Goal: Information Seeking & Learning: Learn about a topic

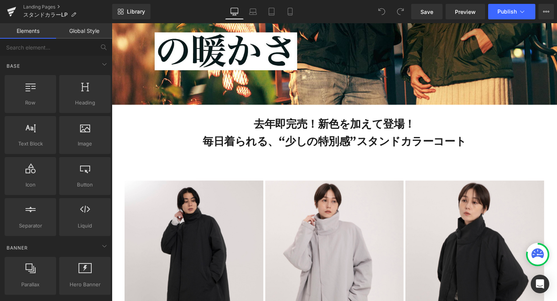
scroll to position [281, 0]
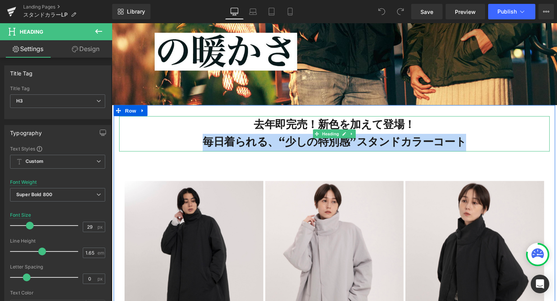
drag, startPoint x: 212, startPoint y: 148, endPoint x: 480, endPoint y: 145, distance: 267.8
click at [480, 146] on h3 "去年即完売！新色を加えて登場！ 毎日着られる、“少しの特別感”スタンドカラーコート" at bounding box center [346, 139] width 453 height 37
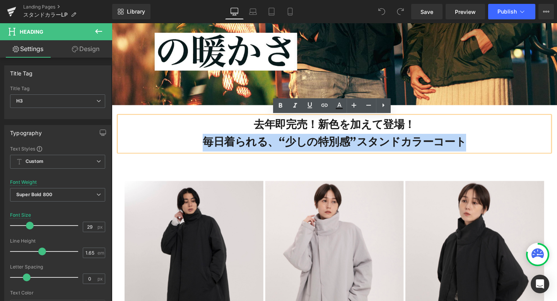
copy h3 "毎日着られる、“少しの特別感”スタンドカラーコート"
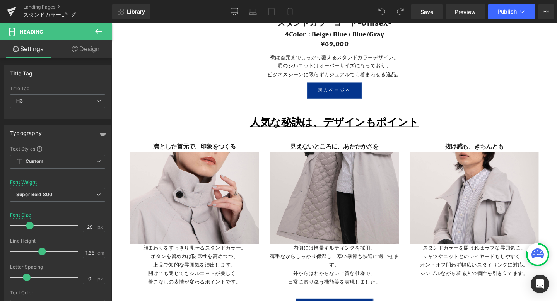
scroll to position [2497, 0]
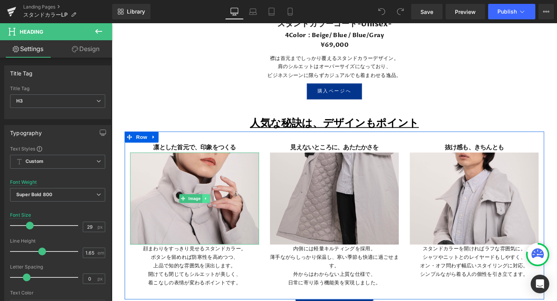
click at [211, 207] on icon at bounding box center [210, 207] width 1 height 3
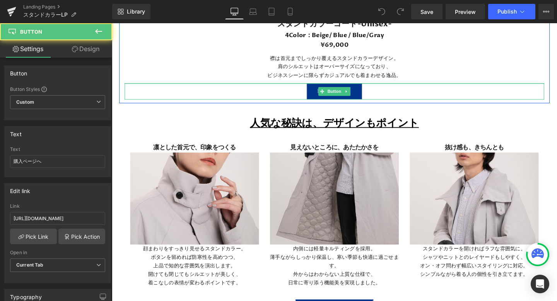
click at [471, 95] on div "購入ページへ" at bounding box center [345, 94] width 441 height 17
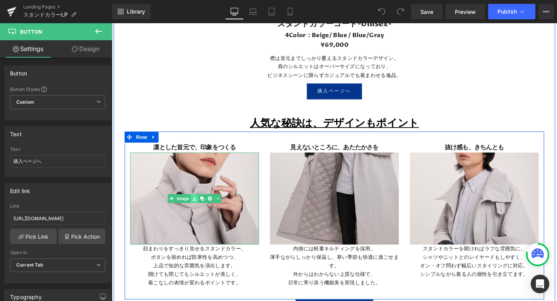
click at [197, 207] on icon at bounding box center [199, 207] width 4 height 5
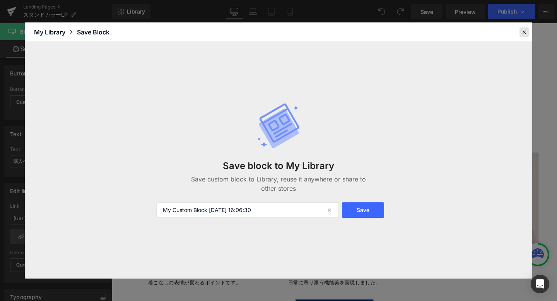
click at [521, 33] on icon at bounding box center [524, 32] width 7 height 7
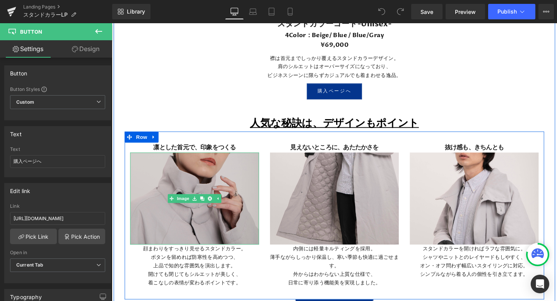
click at [212, 194] on img at bounding box center [198, 207] width 135 height 97
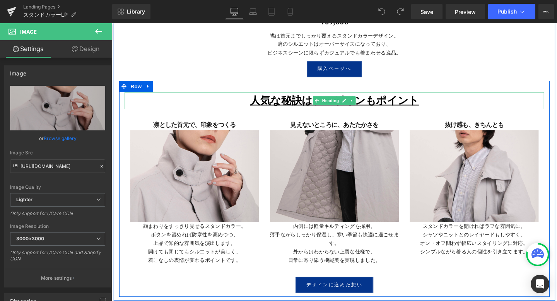
scroll to position [2520, 0]
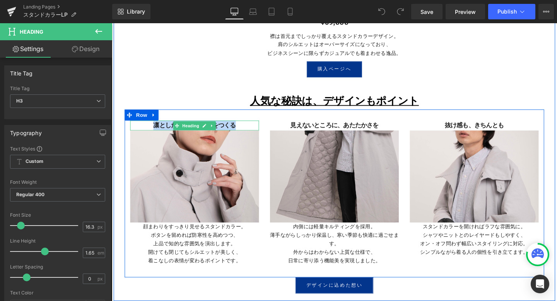
drag, startPoint x: 245, startPoint y: 131, endPoint x: 154, endPoint y: 129, distance: 91.8
click at [154, 129] on h3 "凛とした首元で、印象をつくる" at bounding box center [198, 131] width 135 height 10
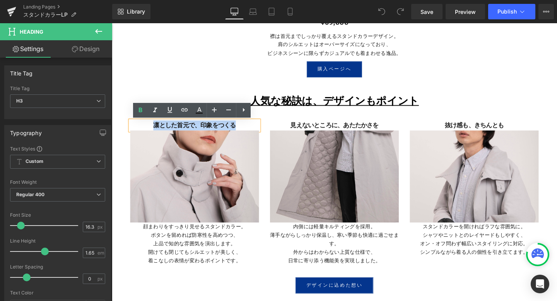
copy h3 "凛とした首元で、印象をつくる"
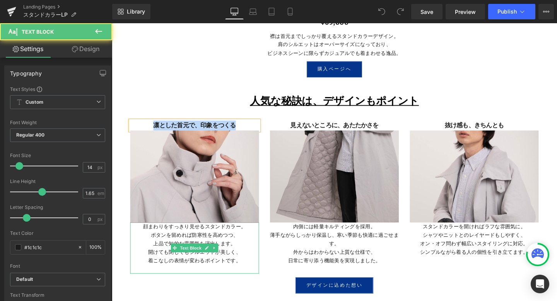
click at [144, 237] on p "顔まわりをすっきり見せるスタンドカラー。" at bounding box center [198, 237] width 135 height 9
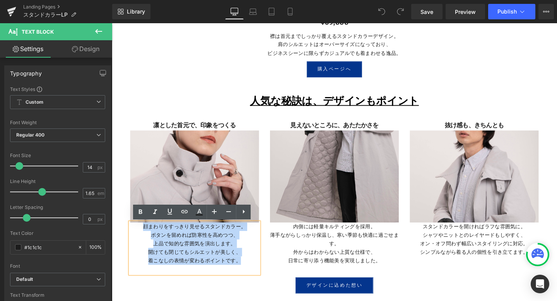
drag, startPoint x: 144, startPoint y: 237, endPoint x: 249, endPoint y: 272, distance: 110.6
click at [249, 272] on div "顔まわりをすっきり見せるスタンドカラー。 ボタンを留めれば防寒性を高めつつ、 上品で知的な雰囲気を演出します。 開けても閉じてもシルエットが美しく、 着こなし…" at bounding box center [198, 260] width 135 height 54
copy div "顔まわりをすっきり見せるスタンドカラー。 ボタンを留めれば防寒性を高めつつ、 上品で知的な雰囲気を演出します。 開けても閉じてもシルエットが美しく、 着こなし…"
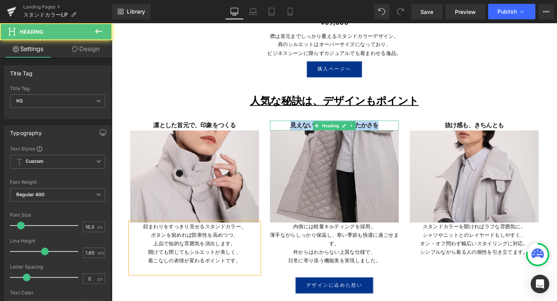
drag, startPoint x: 398, startPoint y: 132, endPoint x: 299, endPoint y: 129, distance: 99.5
click at [299, 130] on h3 "見えないところに、あたたかさを" at bounding box center [345, 131] width 135 height 10
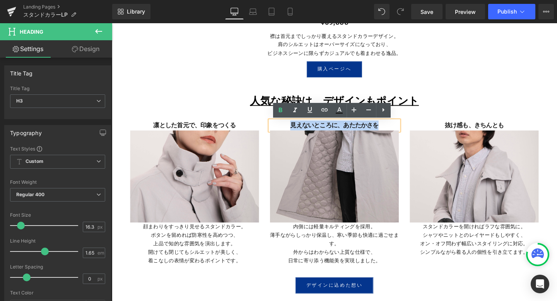
copy h3 "見えないところに、あたたかさを"
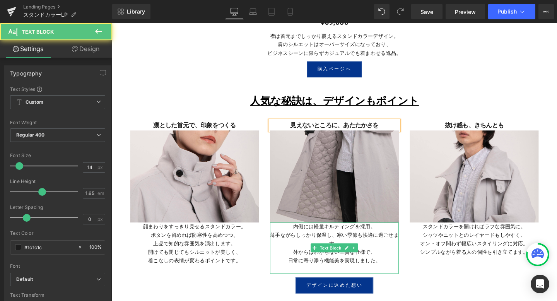
click at [302, 237] on p "内側には軽量キルティングを採用。" at bounding box center [345, 237] width 135 height 9
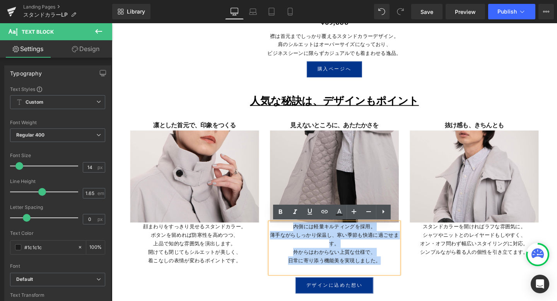
drag, startPoint x: 302, startPoint y: 237, endPoint x: 398, endPoint y: 269, distance: 101.2
click at [398, 270] on div "内側には軽量キルティングを採用。 薄手ながらしっかり保温し、寒い季節も快適に過ごせます。 外からはわからない上質な仕様で、 日常に寄り添う機能美を実現しました。" at bounding box center [345, 260] width 135 height 54
copy div "内側には軽量キルティングを採用。 薄手ながらしっかり保温し、寒い季節も快適に過ごせます。 外からはわからない上質な仕様で、 日常に寄り添う機能美を実現しました。"
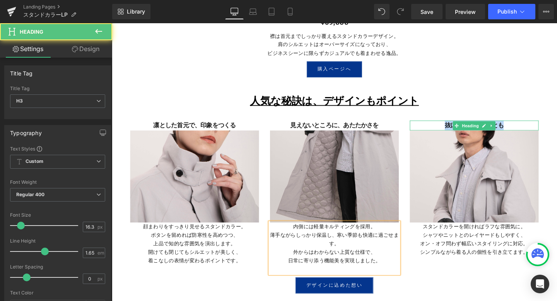
drag, startPoint x: 528, startPoint y: 131, endPoint x: 459, endPoint y: 129, distance: 68.1
click at [459, 130] on h3 "抜け感も、きちんとも" at bounding box center [492, 131] width 135 height 10
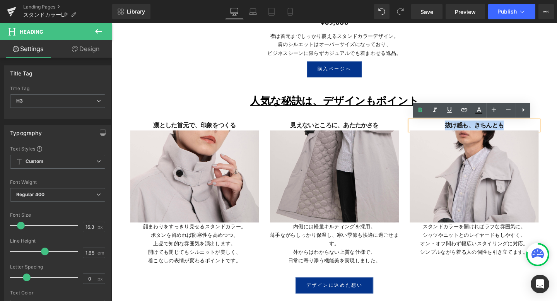
copy h3 "抜け感も、きちんとも"
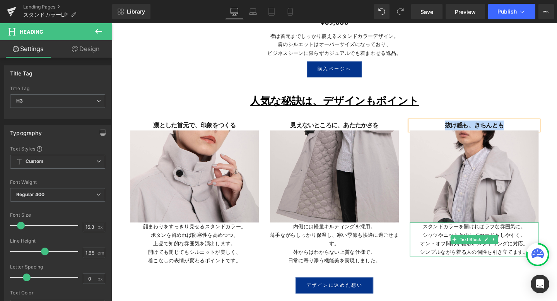
click at [440, 239] on p "スタンドカラーを開ければラフな雰囲気に。" at bounding box center [492, 237] width 135 height 9
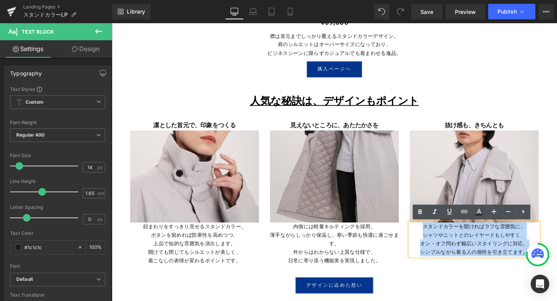
drag, startPoint x: 440, startPoint y: 238, endPoint x: 550, endPoint y: 264, distance: 113.9
click at [550, 264] on div "スタンドカラーを開ければラフな雰囲気に。 シャツやニットとのレイヤードもしやすく、 オン・オフ問わず幅広いスタイリングに対応。 シンプルながら着る人の個性を引…" at bounding box center [492, 251] width 135 height 36
copy div "スタンドカラーを開ければラフな雰囲気に。 シャツやニットとのレイヤードもしやすく、 オン・オフ問わず幅広いスタイリングに対応。 シンプルながら着る人の個性を引…"
